Goal: Communication & Community: Ask a question

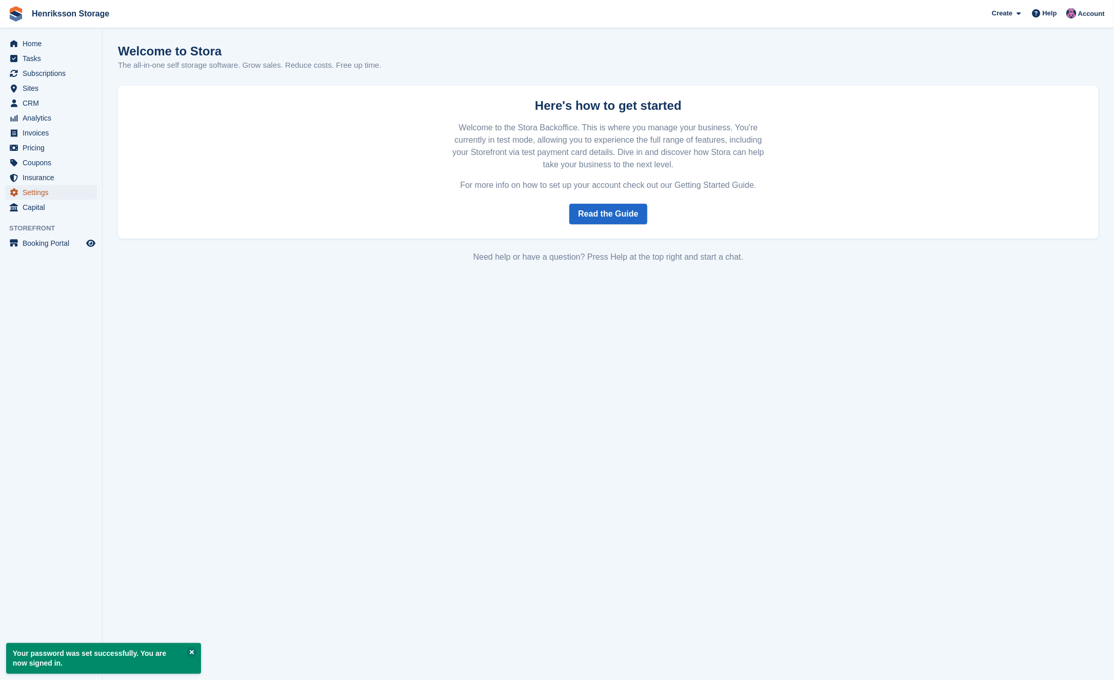
click at [18, 192] on span "menu" at bounding box center [14, 192] width 12 height 12
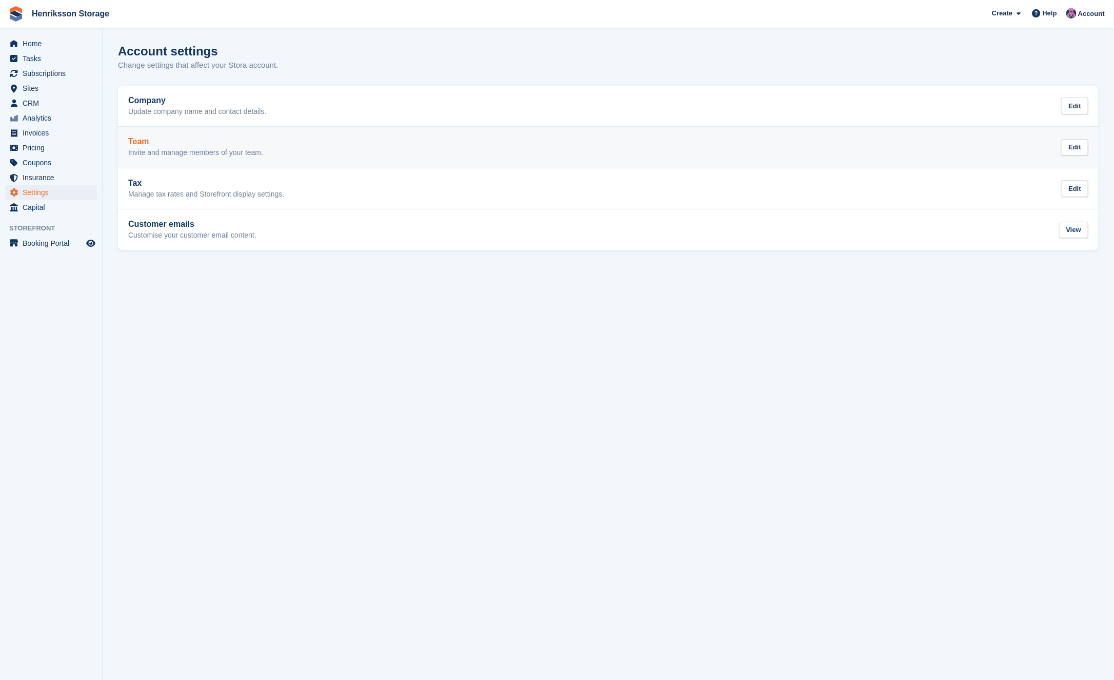
click at [254, 147] on div "Team Invite and manage members of your team." at bounding box center [195, 147] width 135 height 21
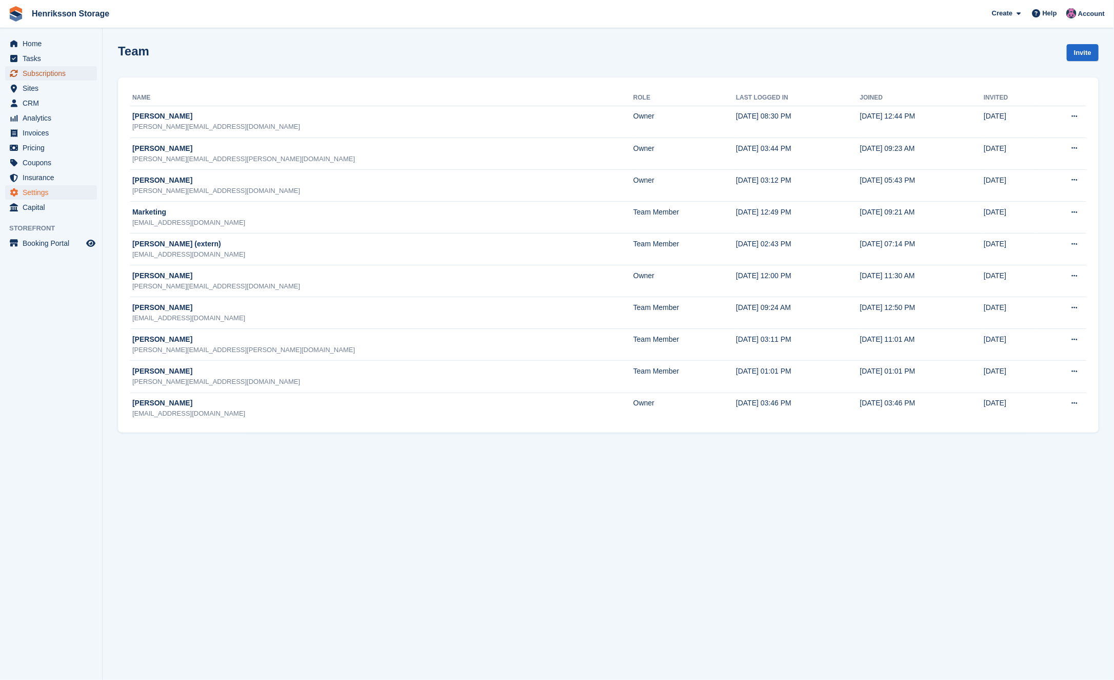
click at [47, 74] on span "Subscriptions" at bounding box center [54, 73] width 62 height 14
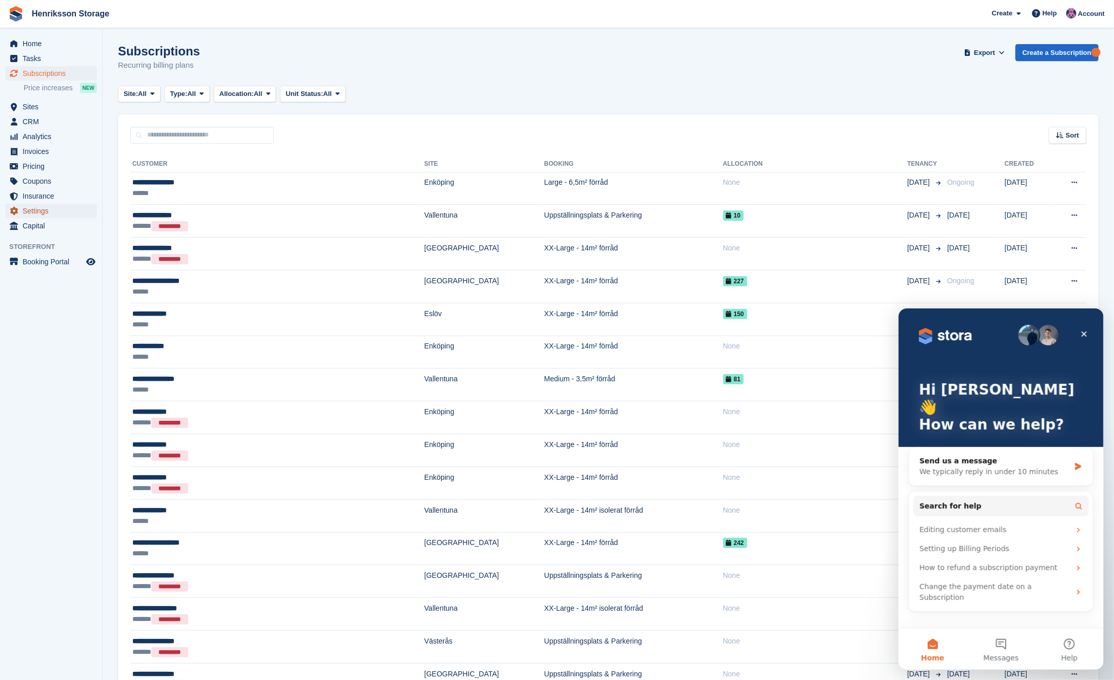
click at [49, 207] on span "Settings" at bounding box center [54, 211] width 62 height 14
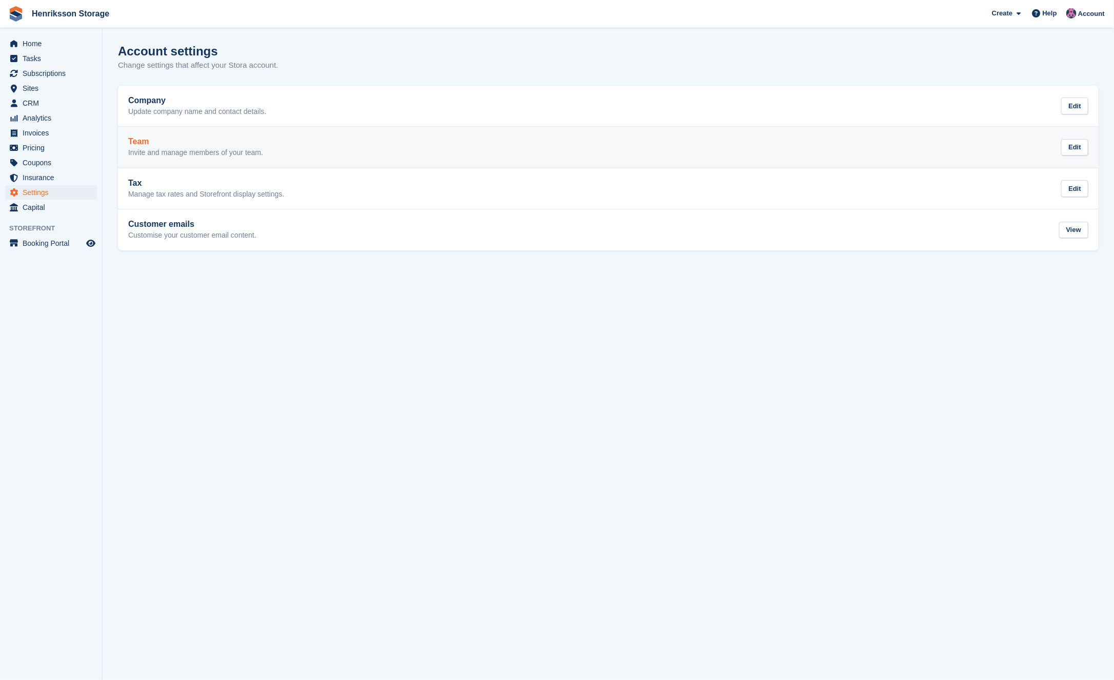
click at [275, 156] on div "Team Invite and manage members of your team. Edit" at bounding box center [608, 147] width 960 height 21
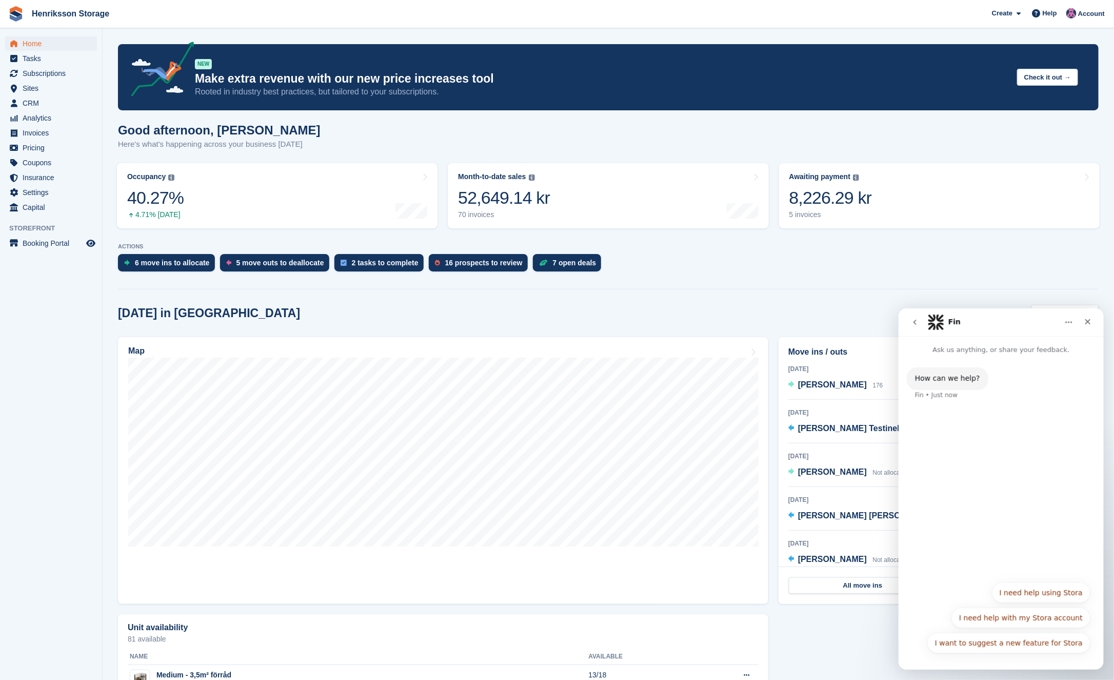
click at [912, 323] on icon "go back" at bounding box center [915, 322] width 8 height 8
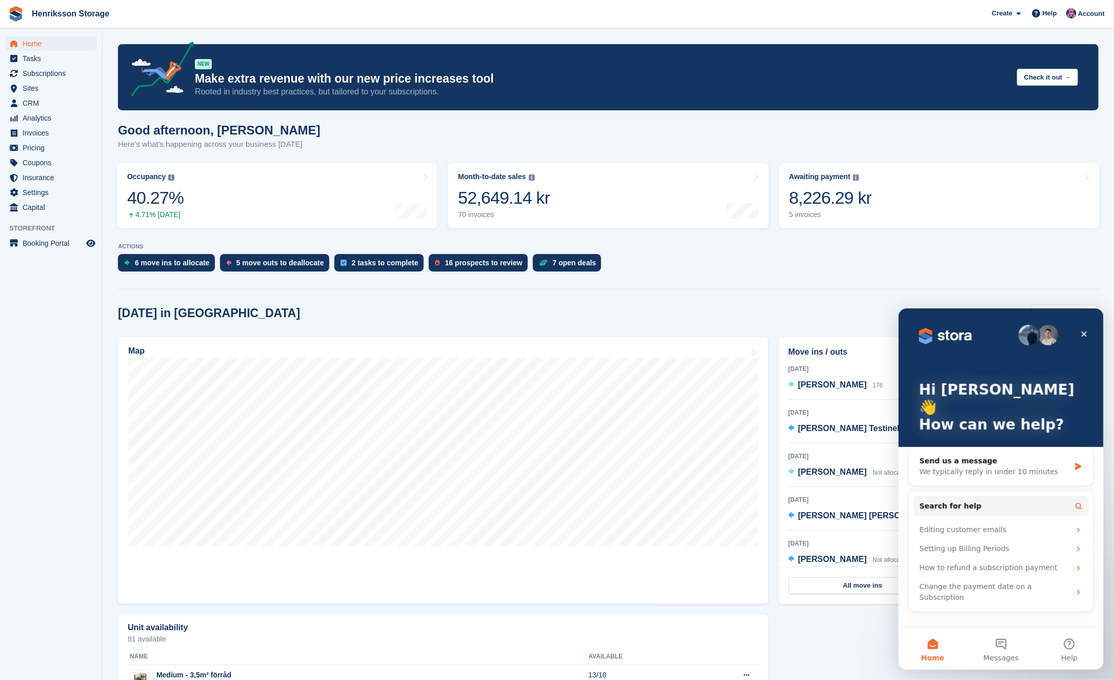
click at [996, 626] on div "Hi Isak 👋 How can we help? Send us a message We typically reply in under 10 min…" at bounding box center [1000, 468] width 205 height 320
click at [996, 634] on button "Messages" at bounding box center [1001, 648] width 68 height 41
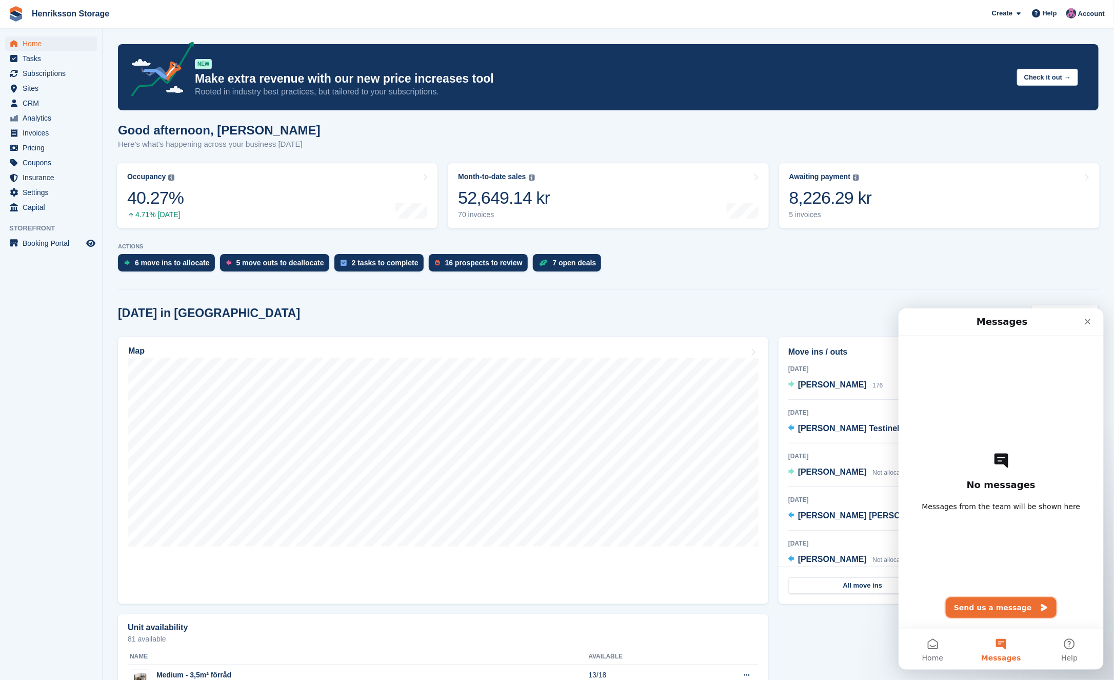
click at [1006, 602] on button "Send us a message" at bounding box center [1001, 607] width 111 height 21
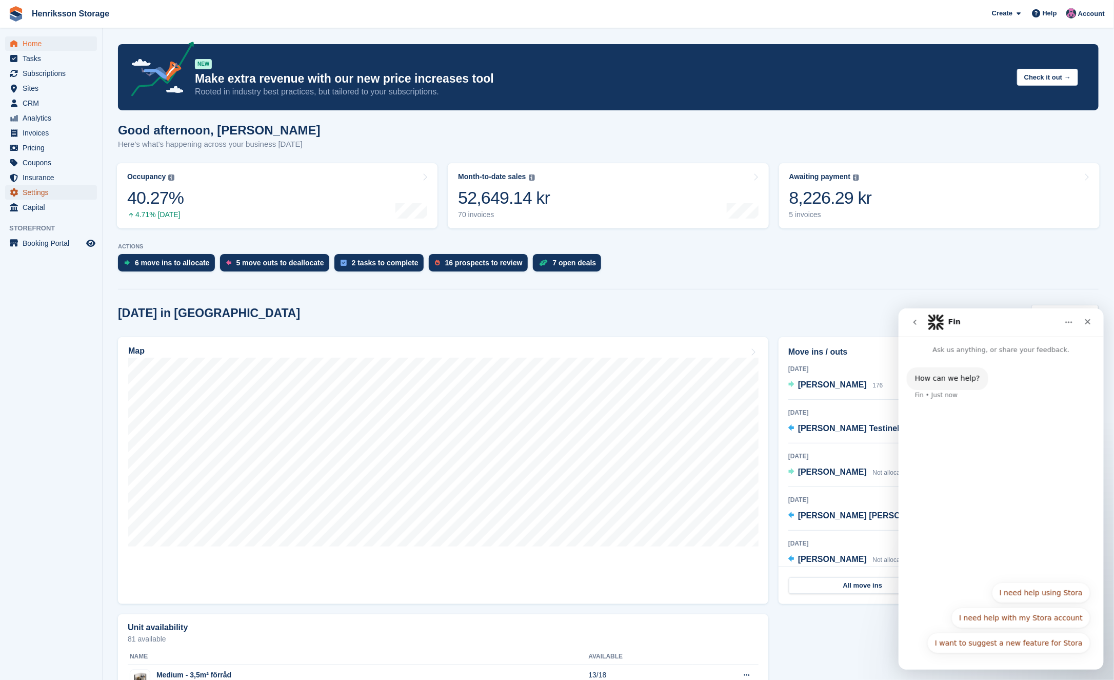
click at [29, 189] on span "Settings" at bounding box center [54, 192] width 62 height 14
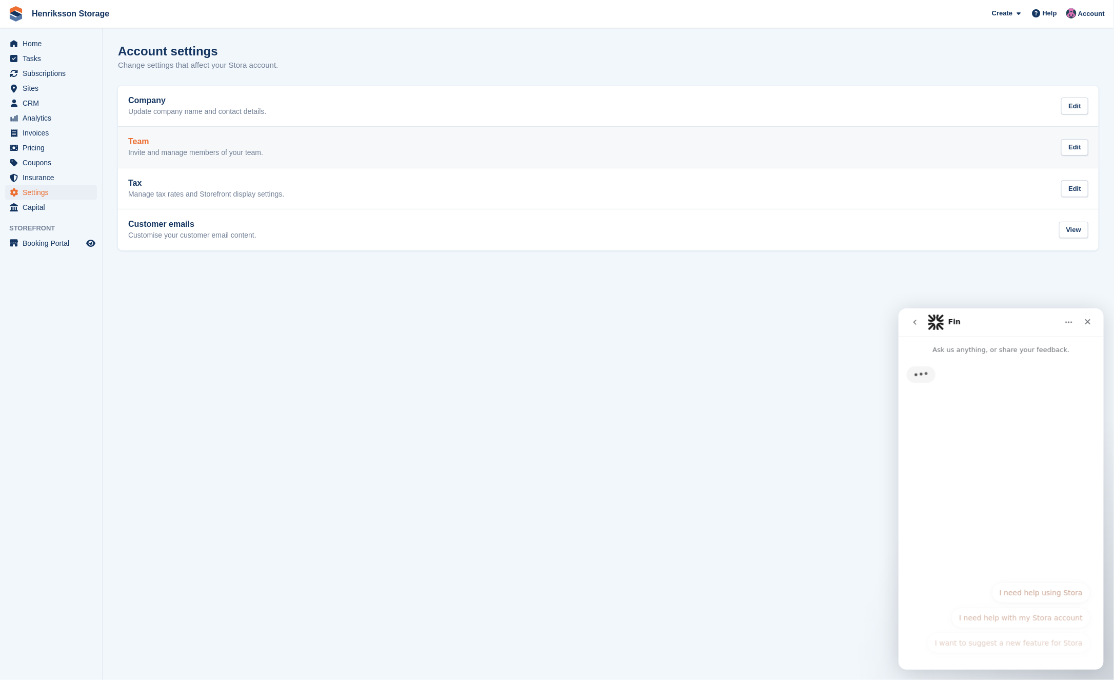
click at [297, 164] on link "Team Invite and manage members of your team. Edit" at bounding box center [608, 147] width 981 height 41
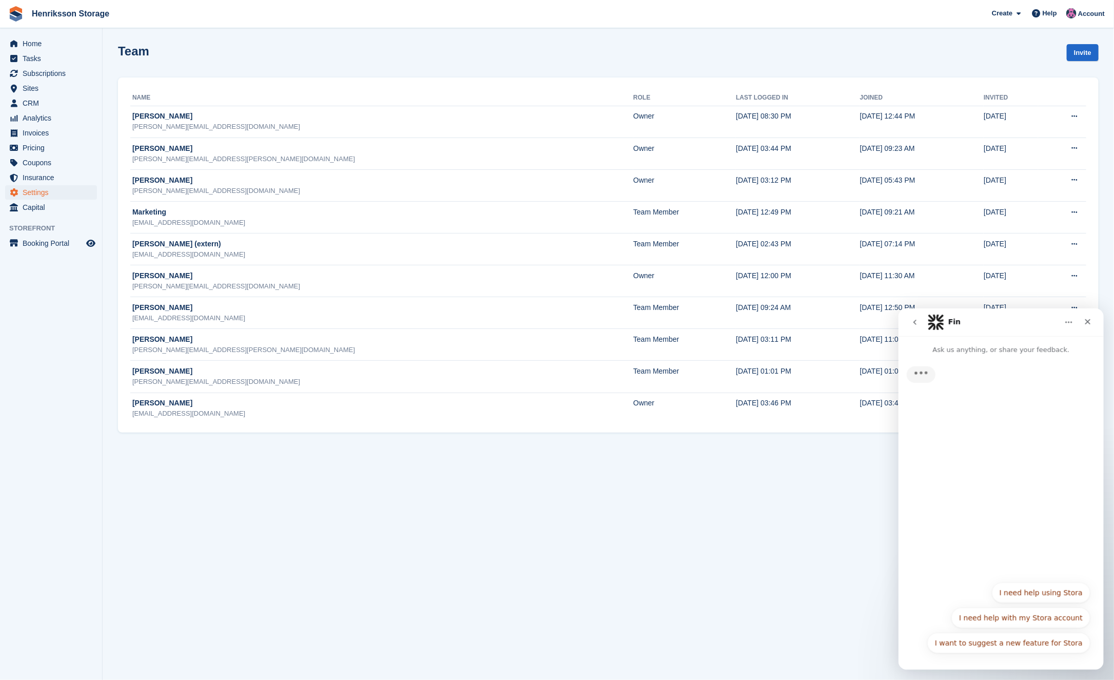
click at [915, 319] on icon "go back" at bounding box center [915, 322] width 8 height 8
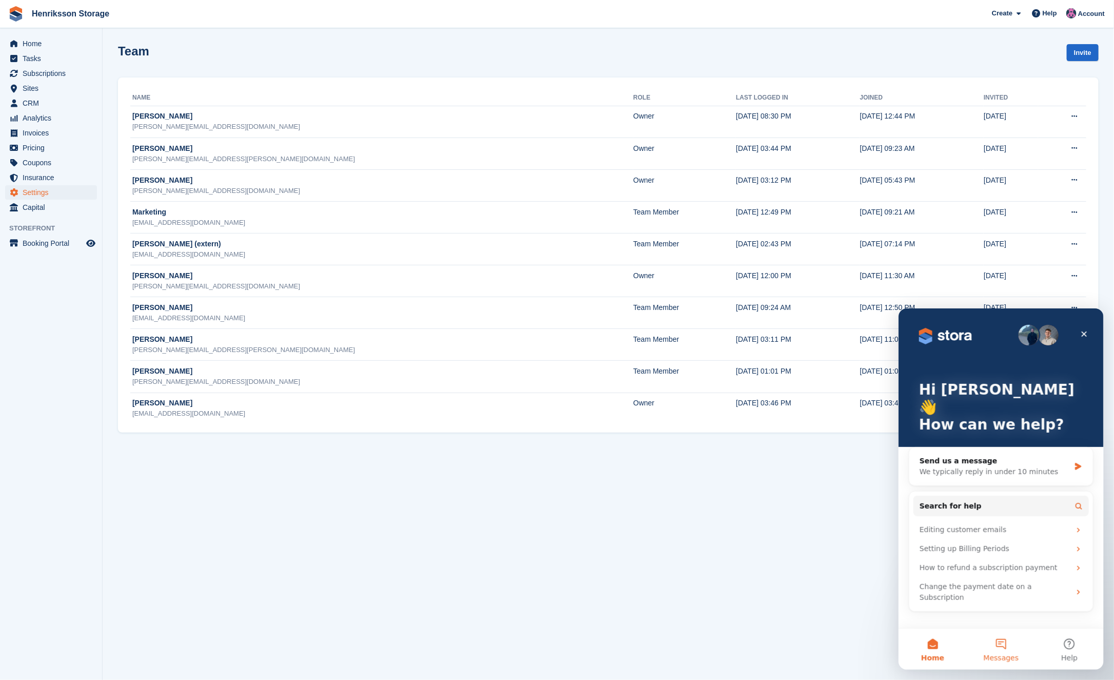
click at [999, 633] on button "Messages" at bounding box center [1001, 648] width 68 height 41
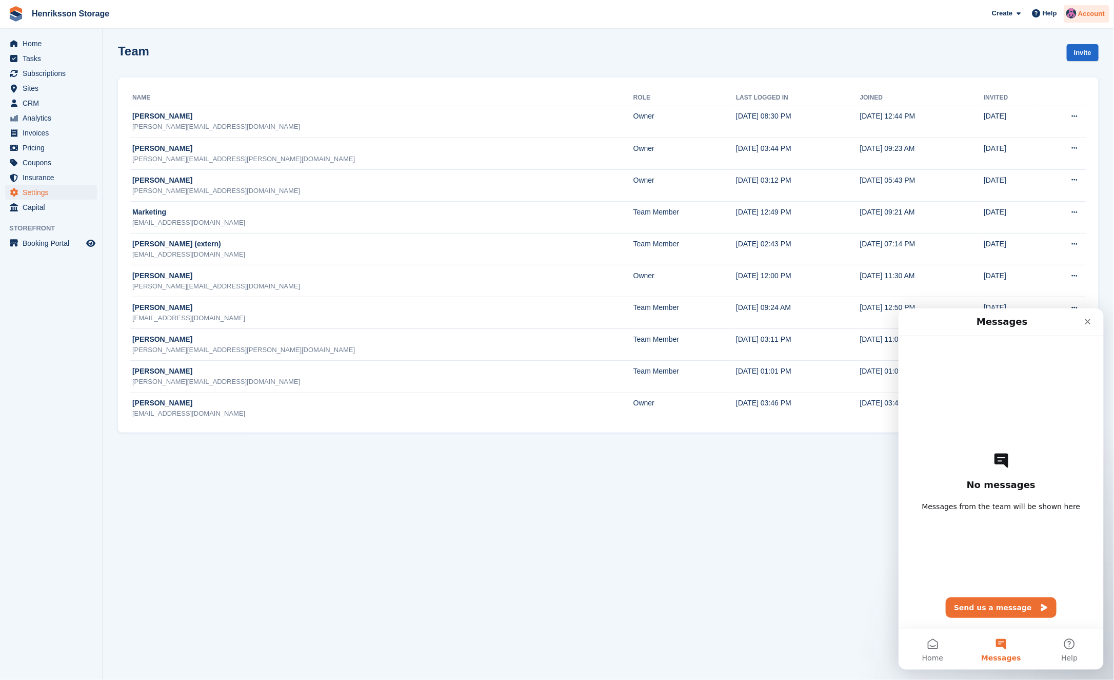
click at [1084, 9] on span "Account" at bounding box center [1091, 14] width 27 height 10
click at [1017, 104] on div "Logout" at bounding box center [1011, 104] width 24 height 11
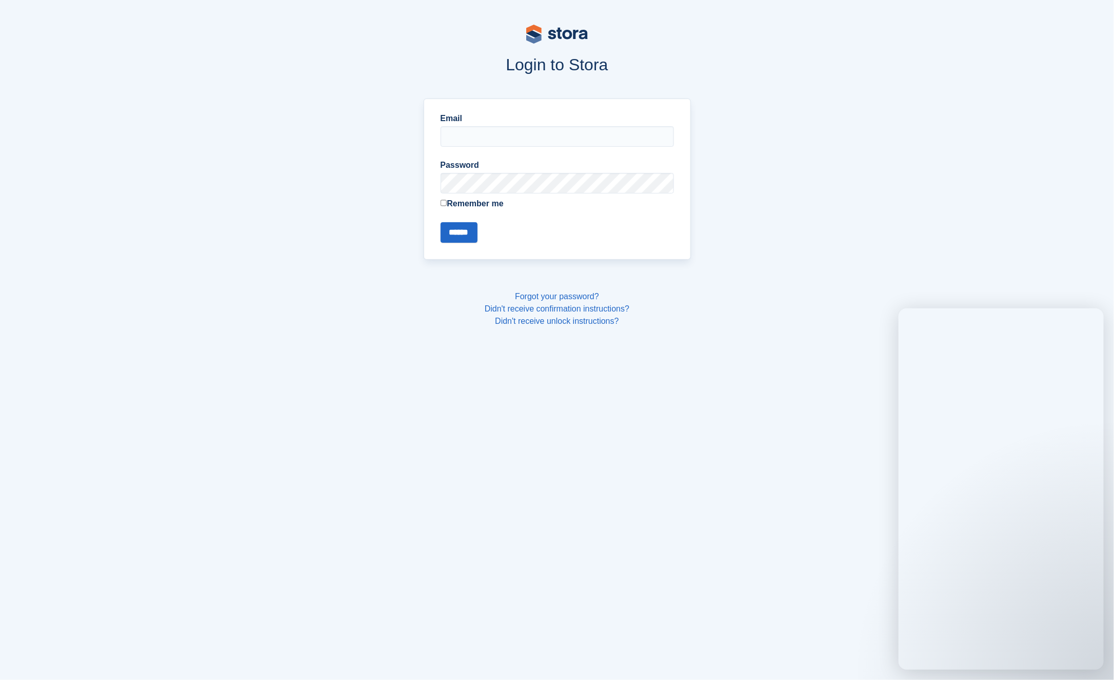
type input "**********"
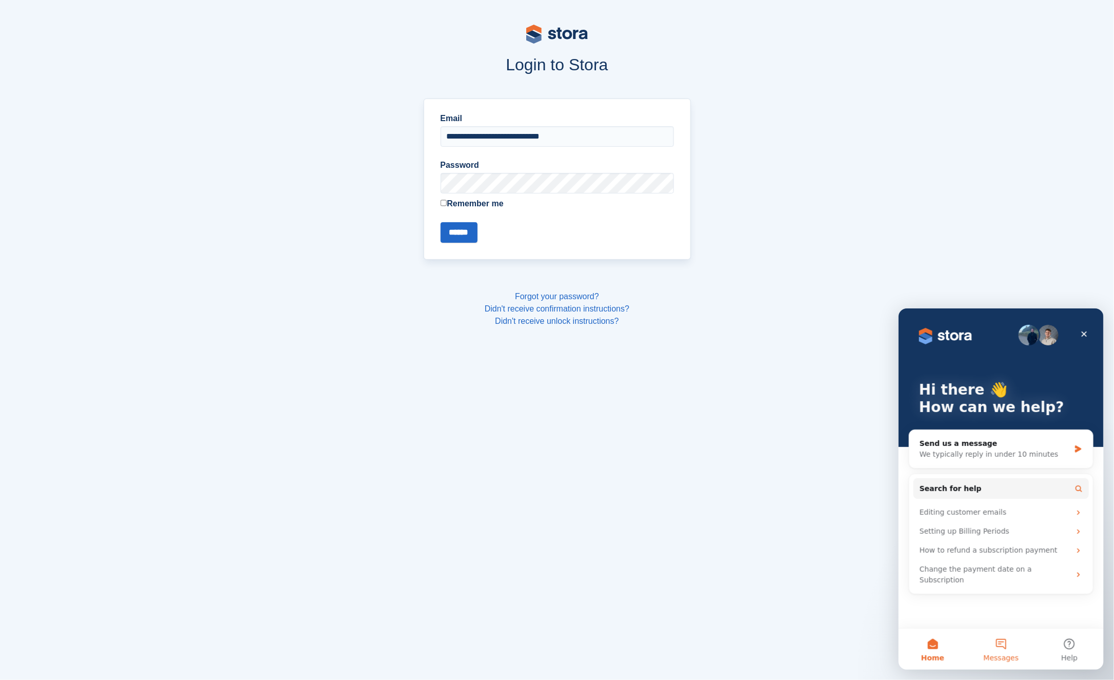
click at [999, 649] on button "Messages" at bounding box center [1001, 648] width 68 height 41
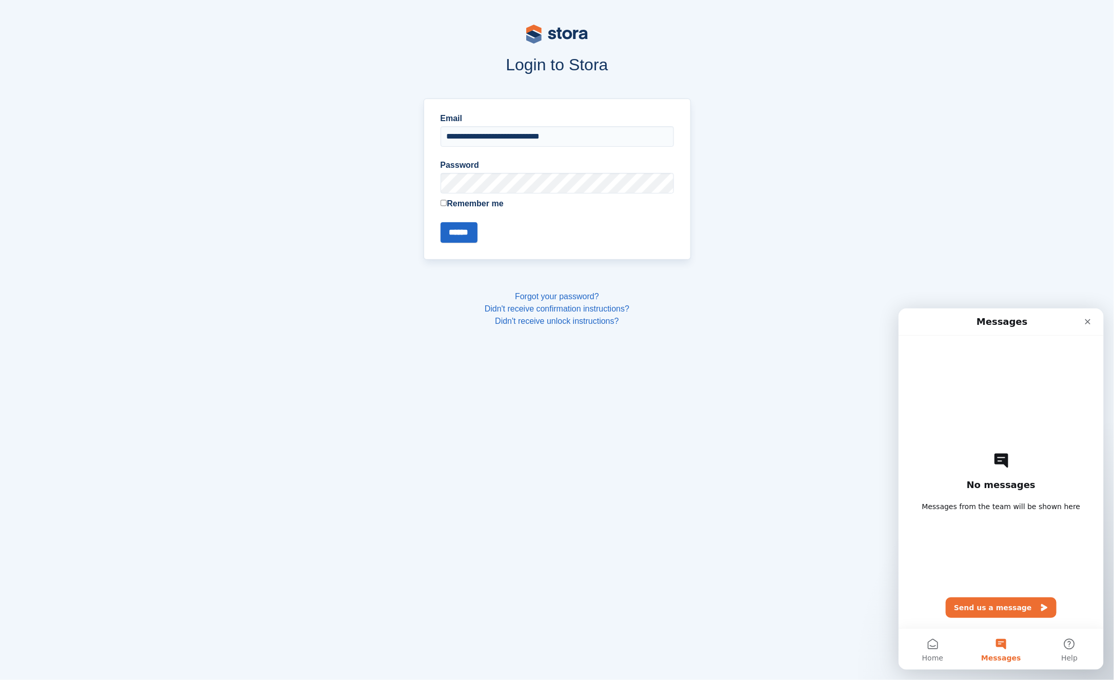
click at [737, 184] on div "**********" at bounding box center [557, 178] width 671 height 173
click at [467, 224] on input "******" at bounding box center [459, 232] width 37 height 21
